Goal: Navigation & Orientation: Find specific page/section

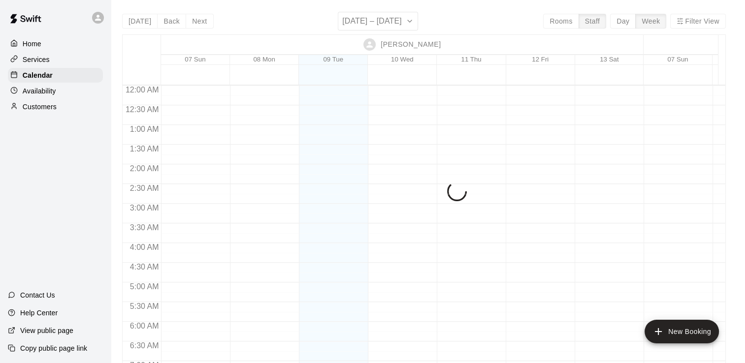
scroll to position [587, 0]
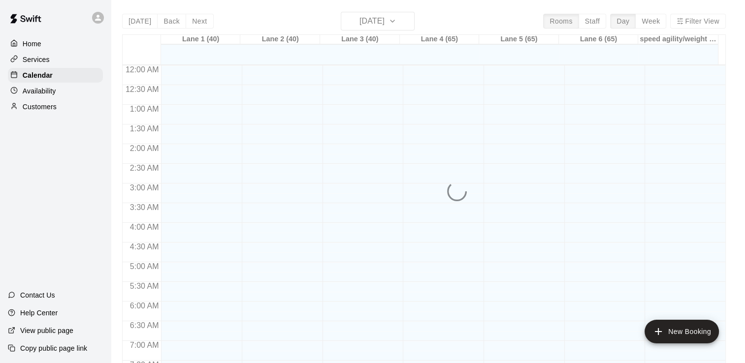
scroll to position [605, 0]
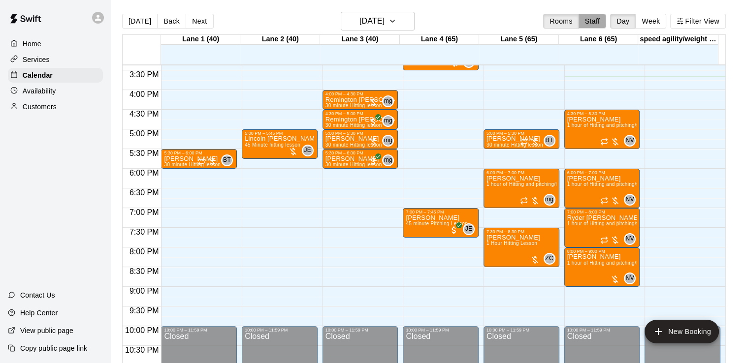
click at [603, 24] on button "Staff" at bounding box center [592, 21] width 28 height 15
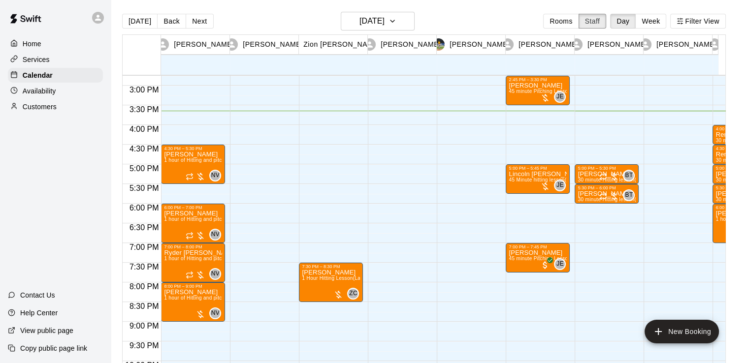
scroll to position [580, 0]
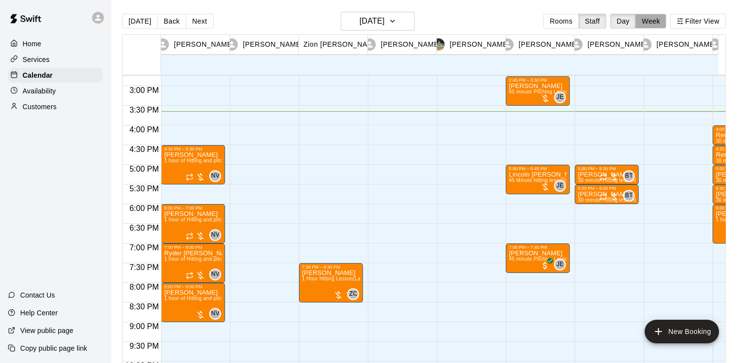
click at [660, 21] on button "Week" at bounding box center [650, 21] width 31 height 15
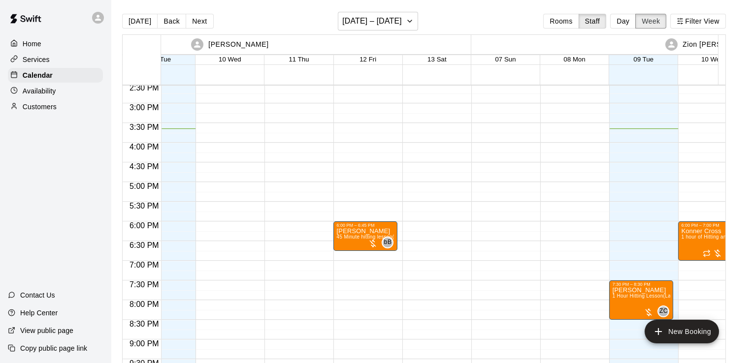
scroll to position [0, 712]
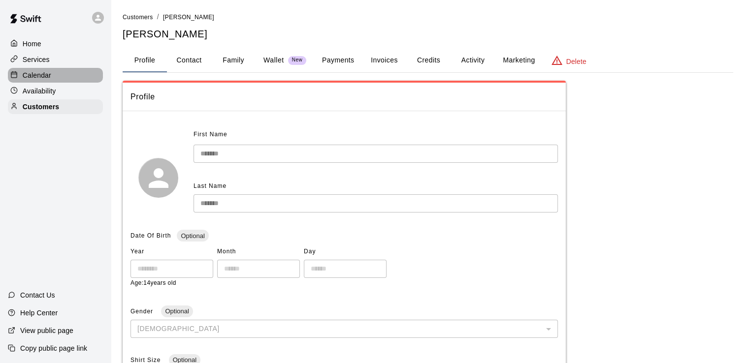
click at [45, 80] on p "Calendar" at bounding box center [37, 75] width 29 height 10
